Goal: Book appointment/travel/reservation

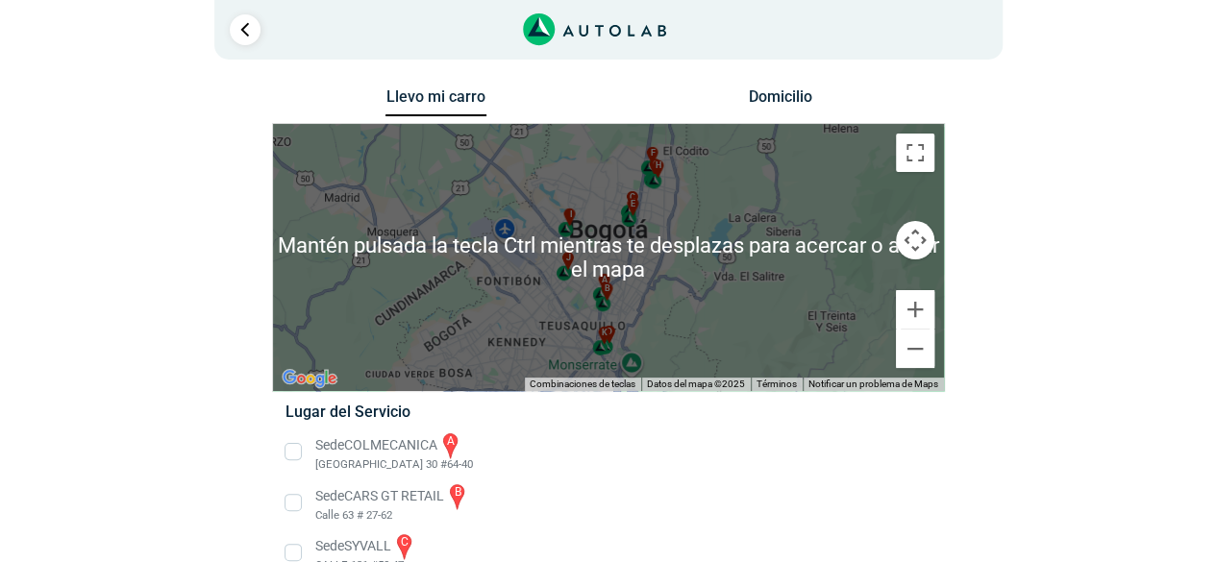
click at [1128, 295] on div "Llevo mi carro [GEOGRAPHIC_DATA] ← Mover a la izquierda → Mover a la derecha ↑ …" at bounding box center [609, 544] width 1154 height 921
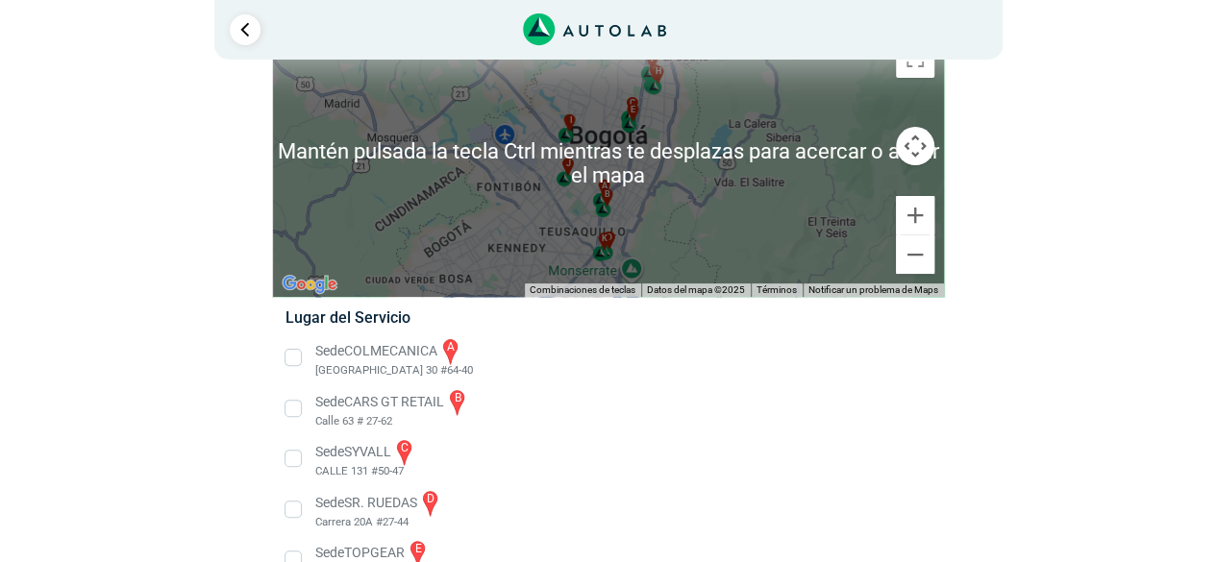
scroll to position [192, 0]
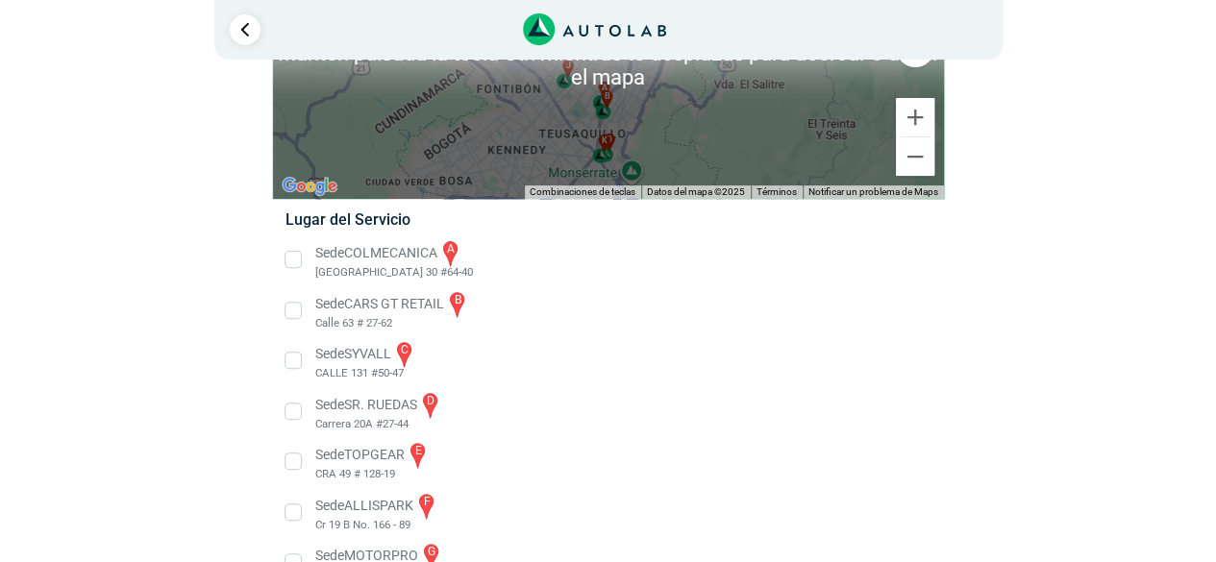
click at [333, 254] on li "Sede COLMECANICA a [GEOGRAPHIC_DATA] 30 #64-40" at bounding box center [608, 259] width 674 height 43
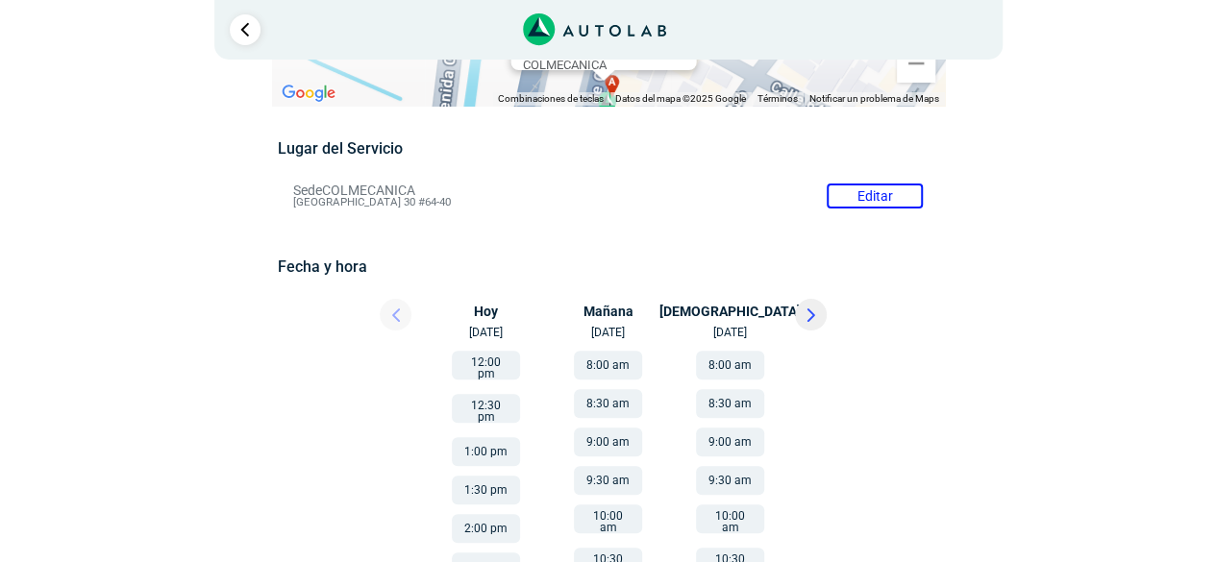
scroll to position [288, 0]
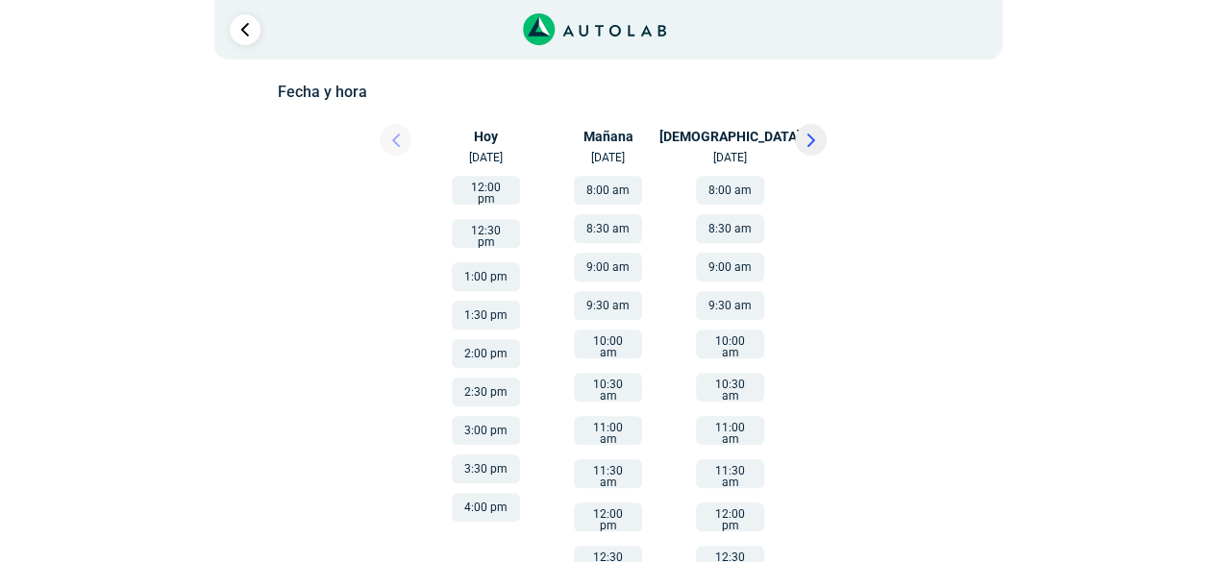
click at [501, 193] on button "12:00 pm" at bounding box center [486, 190] width 68 height 29
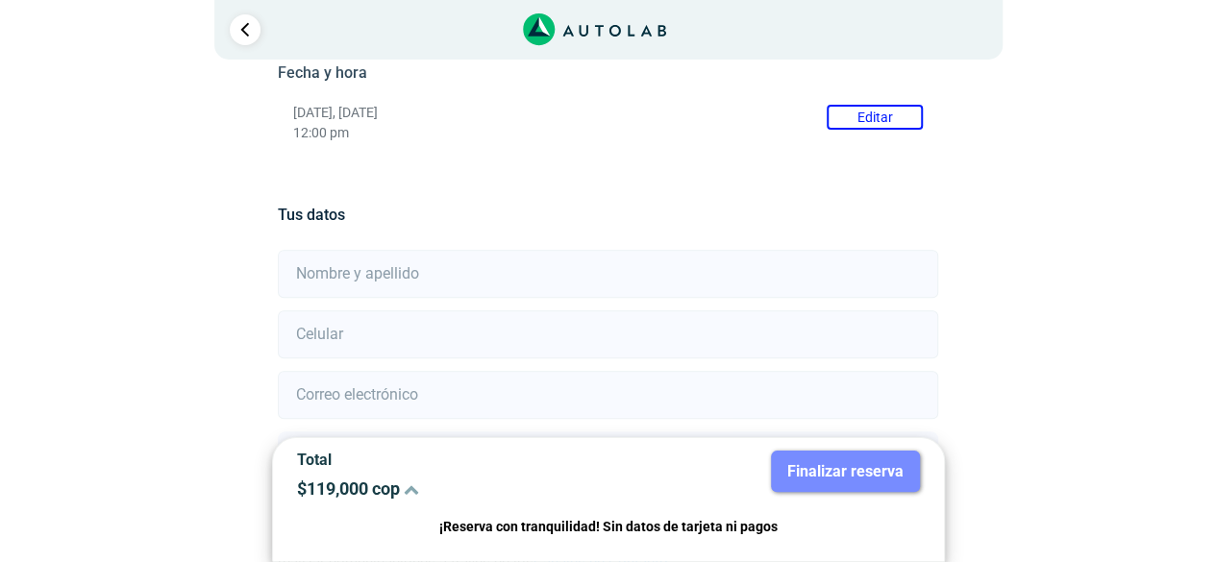
scroll to position [350, 0]
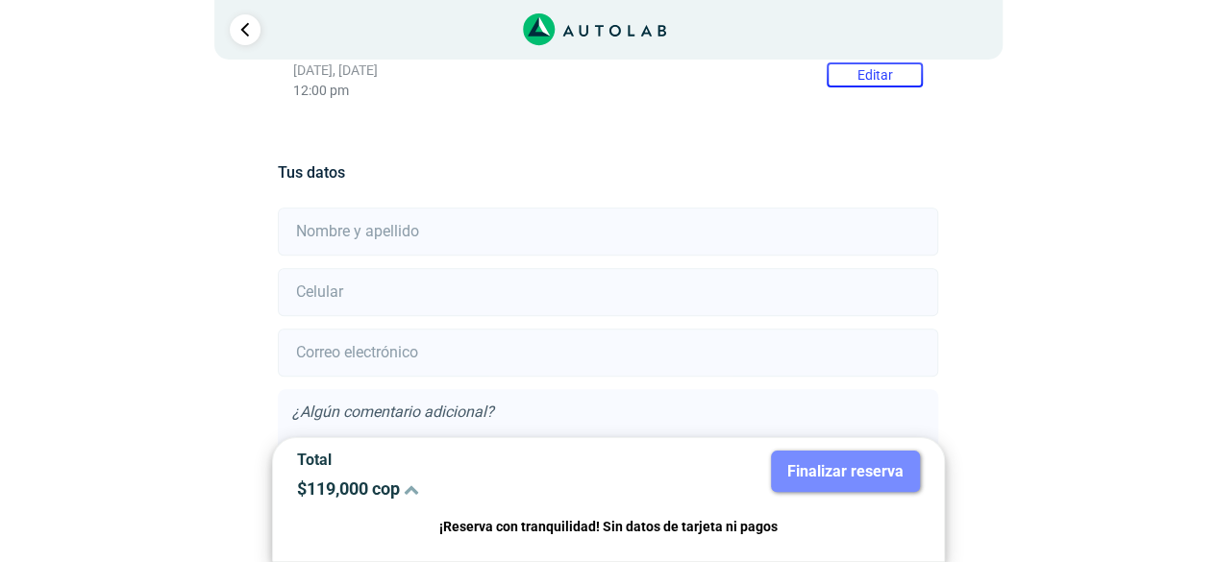
click at [395, 222] on input "text" at bounding box center [608, 232] width 660 height 48
type input "BJHVKJHV"
click at [350, 290] on input "number" at bounding box center [608, 292] width 660 height 48
type input "3214412541"
click at [471, 353] on input "email" at bounding box center [608, 353] width 660 height 48
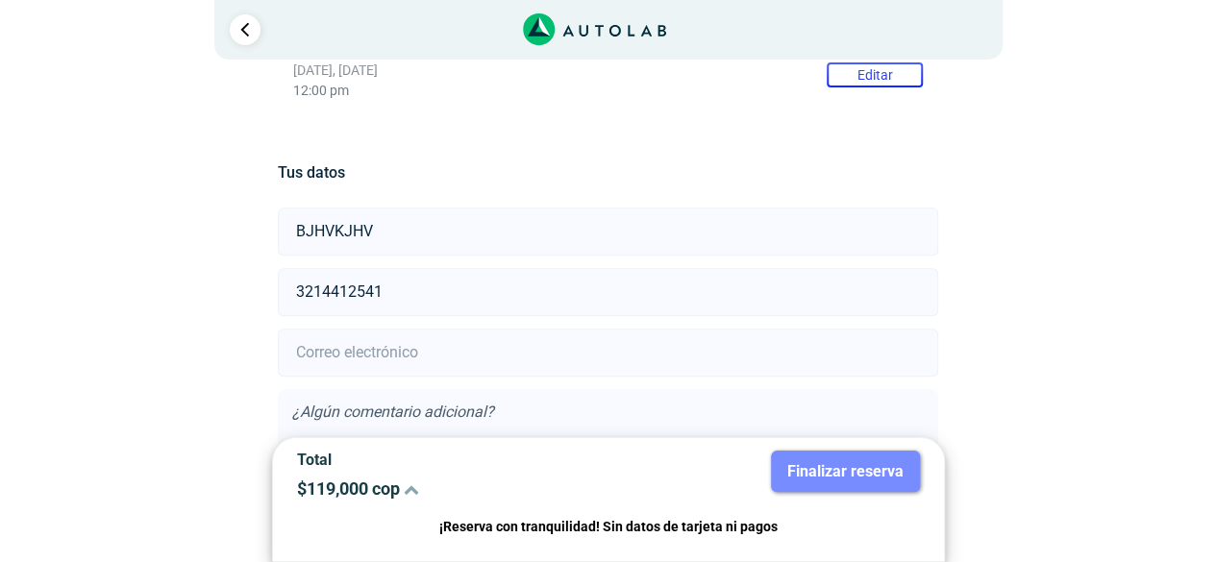
type input "[PERSON_NAME][EMAIL_ADDRESS][DOMAIN_NAME]"
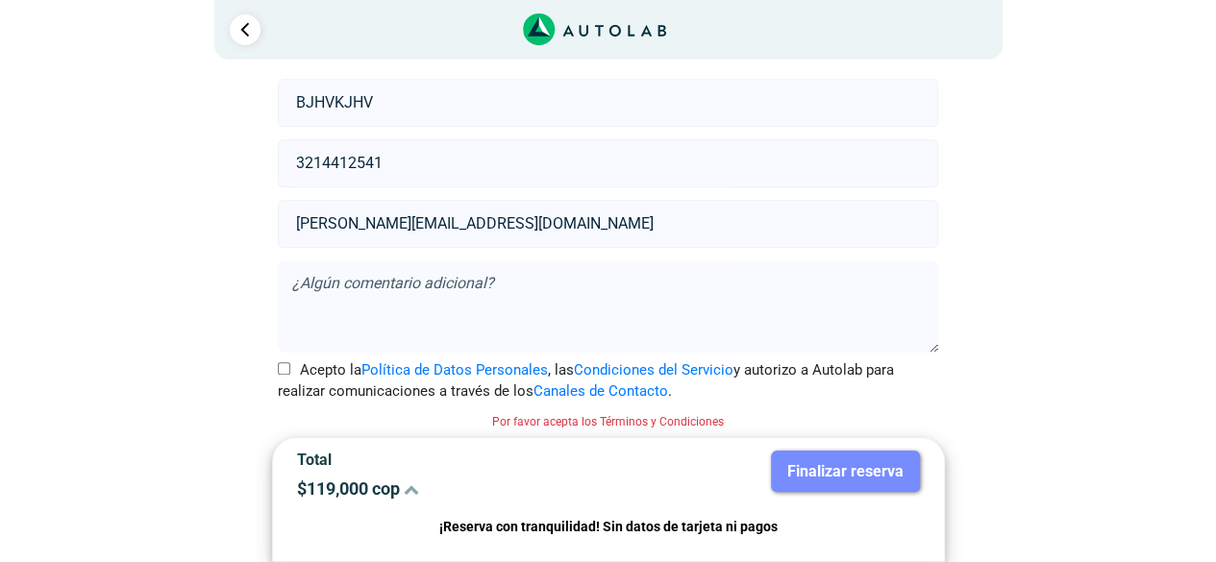
scroll to position [481, 0]
click at [411, 293] on textarea at bounding box center [608, 305] width 660 height 92
drag, startPoint x: 1028, startPoint y: 350, endPoint x: 1006, endPoint y: 336, distance: 26.4
click at [1024, 349] on div "Llevo mi carro [GEOGRAPHIC_DATA] ← Mover a la izquierda → Mover a la derecha ↑ …" at bounding box center [608, 83] width 933 height 961
click at [1008, 432] on div "Llevo mi carro [GEOGRAPHIC_DATA] ← Mover a la izquierda → Mover a la derecha ↑ …" at bounding box center [608, 83] width 933 height 961
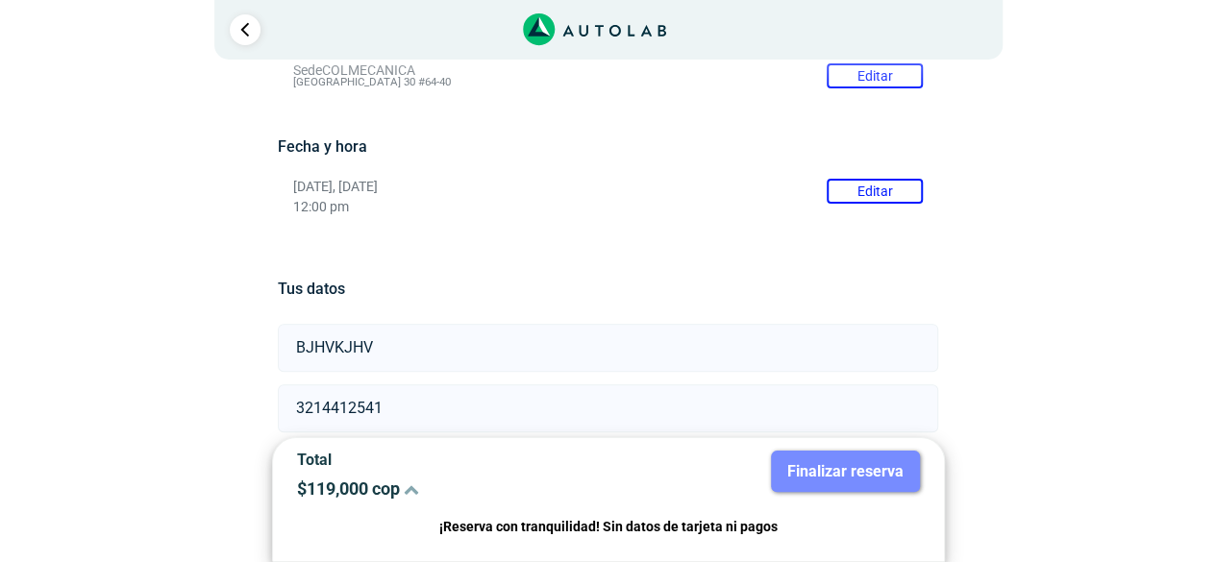
scroll to position [0, 0]
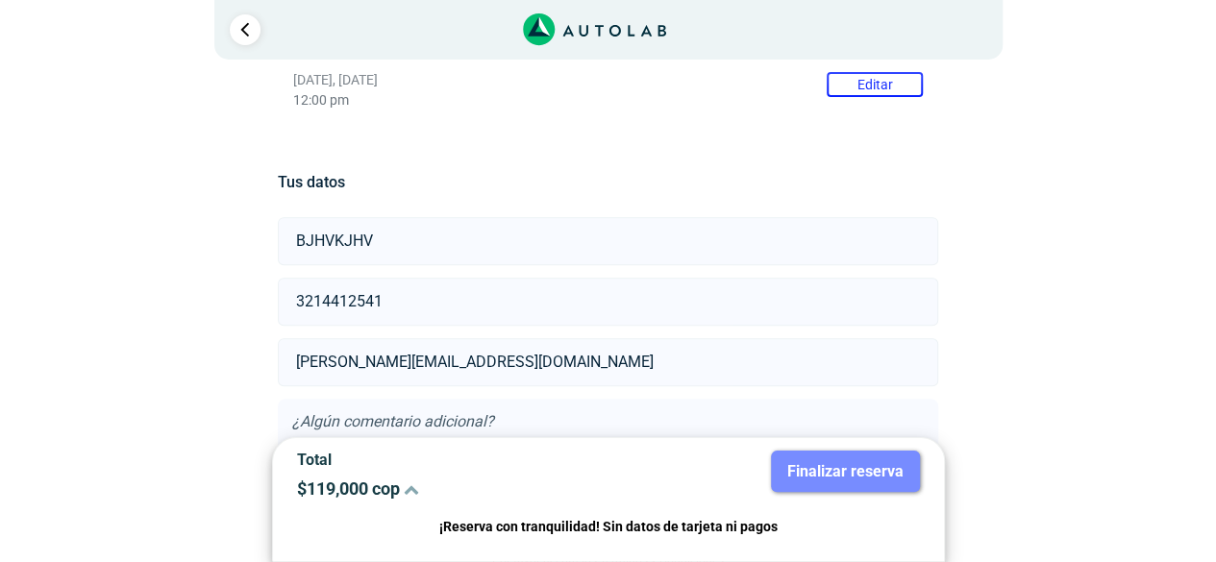
drag, startPoint x: 978, startPoint y: 316, endPoint x: 856, endPoint y: 287, distance: 125.5
click at [979, 316] on div "Llevo mi carro [GEOGRAPHIC_DATA] ← Mover a la izquierda → Mover a la derecha ↑ …" at bounding box center [608, 223] width 933 height 961
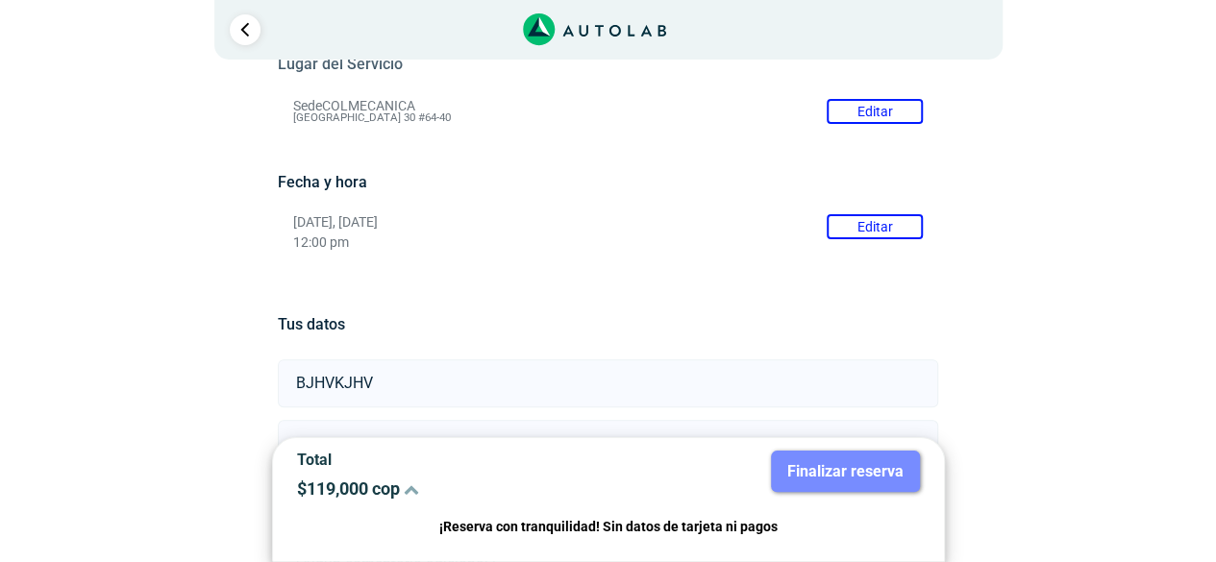
scroll to position [52, 0]
